Goal: Information Seeking & Learning: Learn about a topic

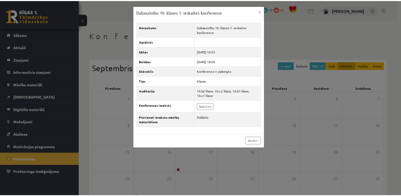
scroll to position [53, 0]
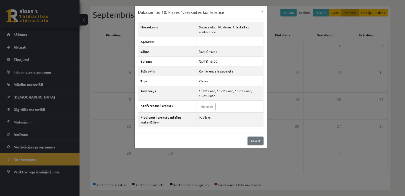
click at [254, 141] on link "Aizvērt" at bounding box center [256, 141] width 16 height 8
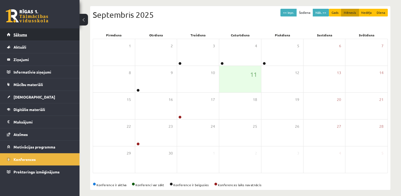
click at [53, 39] on link "Sākums" at bounding box center [40, 34] width 66 height 12
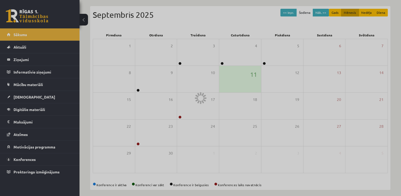
click at [53, 39] on div at bounding box center [200, 98] width 401 height 196
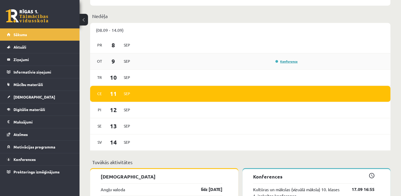
scroll to position [271, 0]
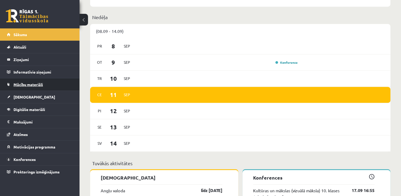
click at [27, 88] on link "Mācību materiāli" at bounding box center [40, 84] width 66 height 12
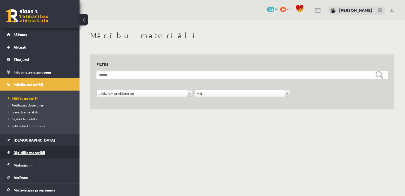
click at [34, 152] on span "Digitālie materiāli" at bounding box center [30, 152] width 32 height 5
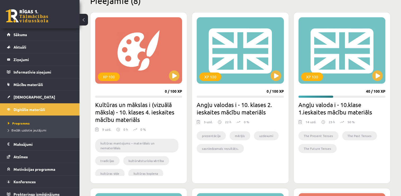
scroll to position [137, 0]
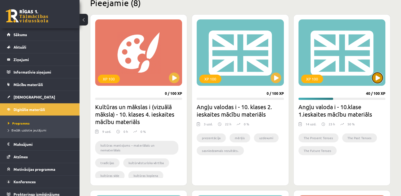
click at [383, 79] on button at bounding box center [377, 77] width 11 height 11
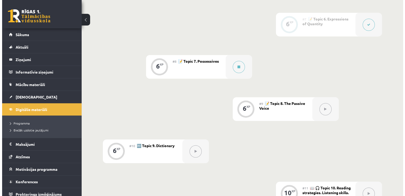
scroll to position [391, 0]
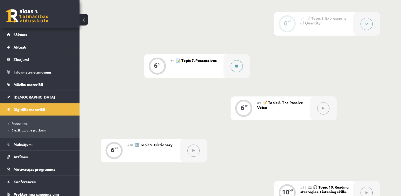
click at [236, 67] on button at bounding box center [237, 66] width 12 height 12
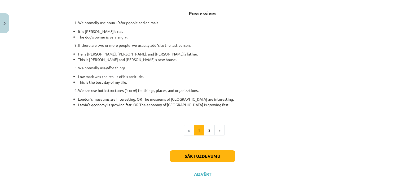
scroll to position [91, 0]
click at [207, 127] on button "2" at bounding box center [209, 130] width 11 height 11
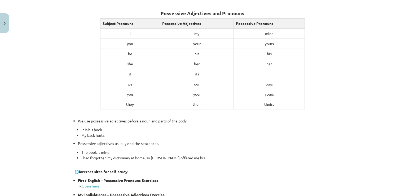
click at [207, 127] on li "It is his book." at bounding box center [205, 130] width 249 height 6
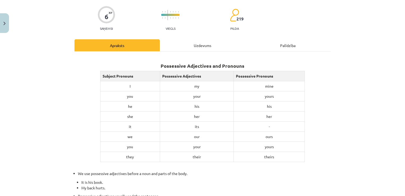
scroll to position [0, 0]
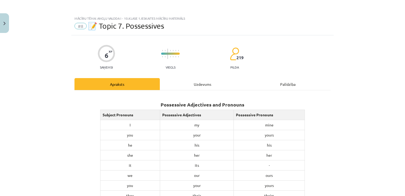
click at [187, 101] on h2 "Possessive Adjectives and Pronouns" at bounding box center [203, 101] width 256 height 13
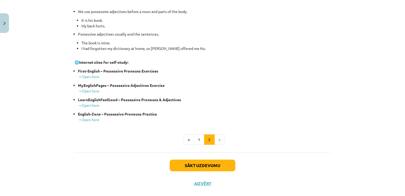
scroll to position [209, 0]
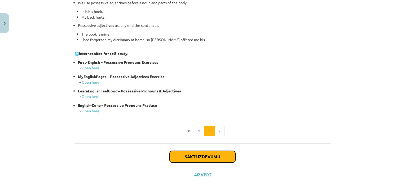
click at [206, 153] on button "Sākt uzdevumu" at bounding box center [203, 157] width 66 height 12
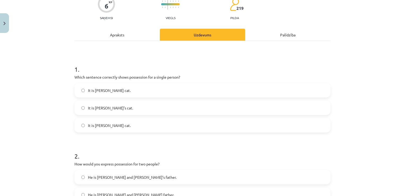
scroll to position [66, 0]
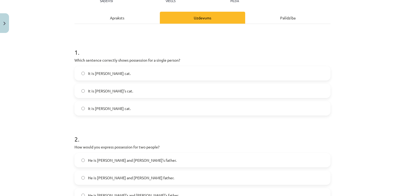
click at [124, 93] on label "It is Jane’s cat." at bounding box center [202, 90] width 255 height 13
click at [112, 108] on label "It is Janes cat." at bounding box center [202, 108] width 255 height 13
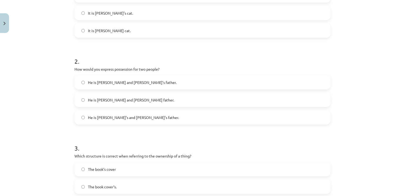
scroll to position [158, 0]
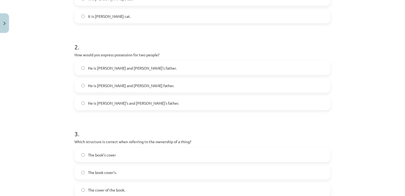
click at [126, 67] on span "He is Alice and James’s father." at bounding box center [132, 68] width 89 height 6
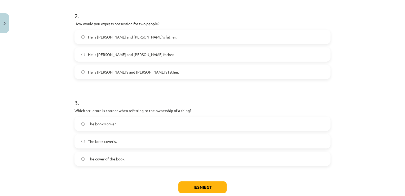
scroll to position [221, 0]
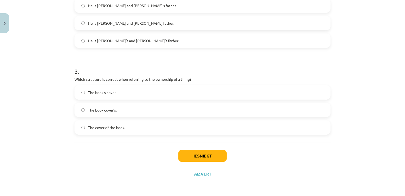
click at [115, 89] on label "The book’s cover" at bounding box center [202, 92] width 255 height 13
click at [202, 152] on button "Iesniegt" at bounding box center [203, 156] width 48 height 12
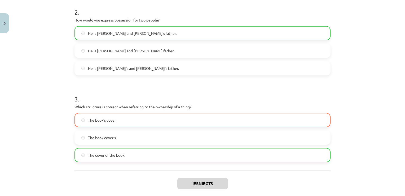
scroll to position [194, 0]
click at [137, 148] on label "The cover of the book." at bounding box center [202, 154] width 255 height 13
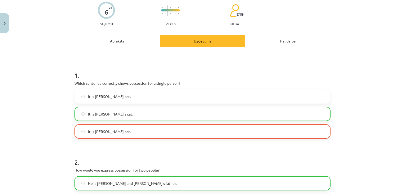
scroll to position [31, 0]
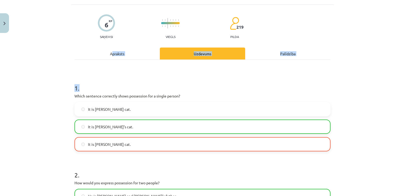
drag, startPoint x: 111, startPoint y: 63, endPoint x: 111, endPoint y: 50, distance: 12.2
click at [111, 50] on div "Apraksts Uzdevums Palīdzība 1 . Which sentence correctly shows possession for a…" at bounding box center [203, 189] width 256 height 285
click at [111, 50] on div "Apraksts" at bounding box center [117, 53] width 85 height 12
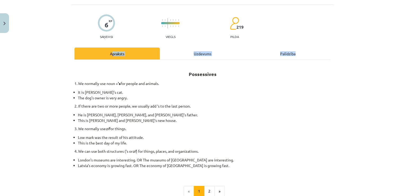
scroll to position [13, 0]
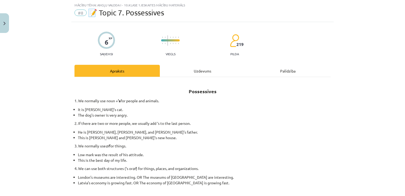
click at [81, 142] on div "Possessives 1. We normally use noun + ‘s for people and animals. It is Jane’s c…" at bounding box center [203, 136] width 256 height 109
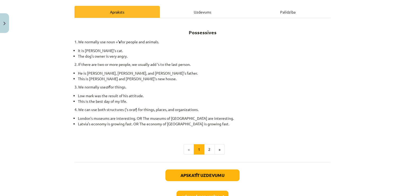
scroll to position [72, 0]
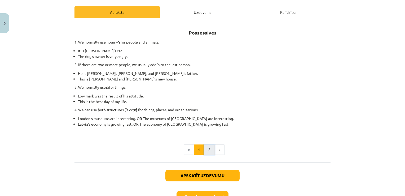
click at [204, 147] on button "2" at bounding box center [209, 149] width 11 height 11
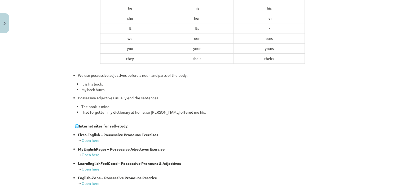
scroll to position [142, 0]
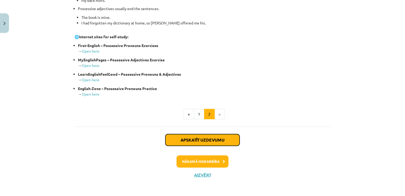
click at [200, 144] on button "Apskatīt uzdevumu" at bounding box center [203, 140] width 74 height 12
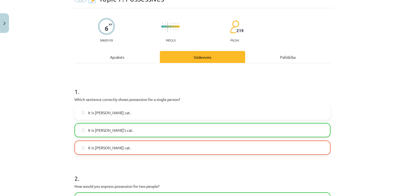
scroll to position [13, 0]
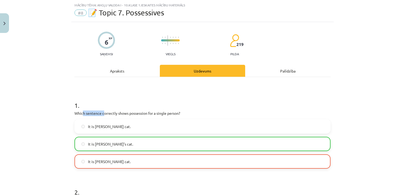
drag, startPoint x: 82, startPoint y: 111, endPoint x: 114, endPoint y: 111, distance: 31.8
click at [112, 111] on p "Which sentence correctly shows possession for a single person?" at bounding box center [203, 113] width 256 height 6
drag, startPoint x: 114, startPoint y: 111, endPoint x: 134, endPoint y: 116, distance: 21.4
click at [134, 116] on div "1 . Which sentence correctly shows possession for a single person? It is Janes’…" at bounding box center [203, 130] width 256 height 76
drag, startPoint x: 129, startPoint y: 113, endPoint x: 166, endPoint y: 114, distance: 36.6
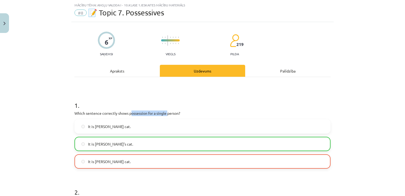
click at [166, 114] on p "Which sentence correctly shows possession for a single person?" at bounding box center [203, 113] width 256 height 6
click at [158, 111] on p "Which sentence correctly shows possession for a single person?" at bounding box center [203, 113] width 256 height 6
drag, startPoint x: 155, startPoint y: 113, endPoint x: 176, endPoint y: 115, distance: 21.3
click at [176, 115] on p "Which sentence correctly shows possession for a single person?" at bounding box center [203, 113] width 256 height 6
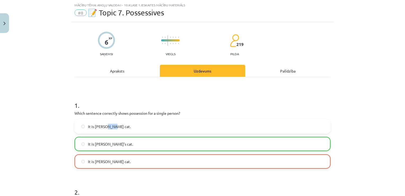
drag, startPoint x: 107, startPoint y: 127, endPoint x: 110, endPoint y: 129, distance: 3.0
click at [110, 129] on span "It is Janes’s cat." at bounding box center [109, 127] width 43 height 6
drag, startPoint x: 110, startPoint y: 129, endPoint x: 95, endPoint y: 154, distance: 29.4
click at [95, 154] on div "It is Janes’s cat. It is Jane’s cat. It is Janes cat." at bounding box center [203, 143] width 256 height 49
drag, startPoint x: 95, startPoint y: 154, endPoint x: 99, endPoint y: 159, distance: 6.8
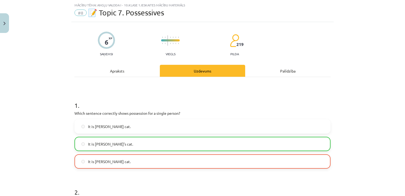
click at [99, 159] on label "It is Janes cat." at bounding box center [202, 161] width 255 height 13
drag, startPoint x: 112, startPoint y: 166, endPoint x: 100, endPoint y: 166, distance: 12.7
click at [100, 166] on label "It is Janes cat." at bounding box center [202, 161] width 255 height 13
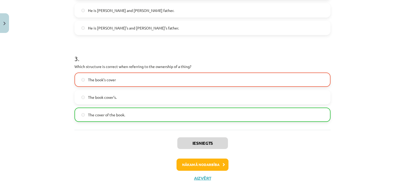
scroll to position [237, 0]
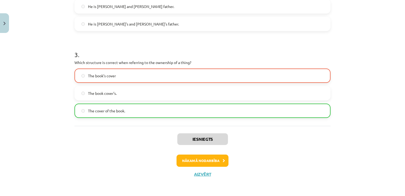
drag, startPoint x: 172, startPoint y: 119, endPoint x: 173, endPoint y: 147, distance: 28.1
click at [197, 159] on button "Nākamā nodarbība" at bounding box center [203, 160] width 52 height 12
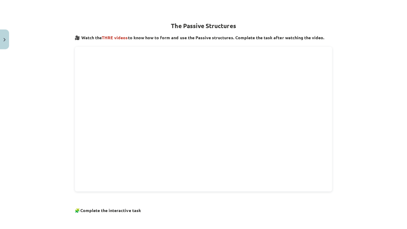
scroll to position [93, 0]
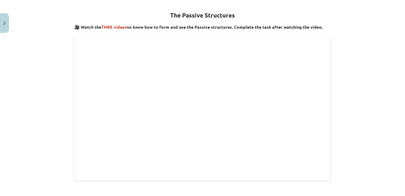
click at [351, 86] on div "Mācību tēma: Angļu valoda i - 10.klase 1.ieskaites mācību materiāls #9 📝 Topic …" at bounding box center [202, 98] width 405 height 196
